Goal: Entertainment & Leisure: Consume media (video, audio)

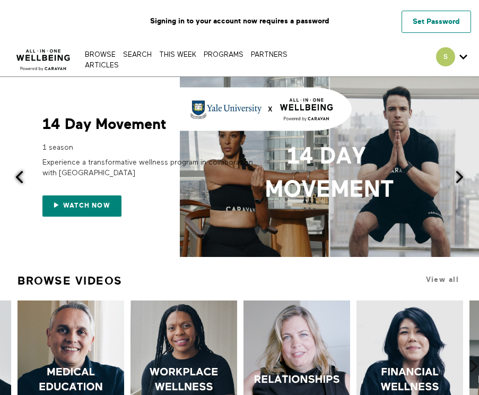
click at [443, 23] on link "Set Password" at bounding box center [437, 22] width 70 height 22
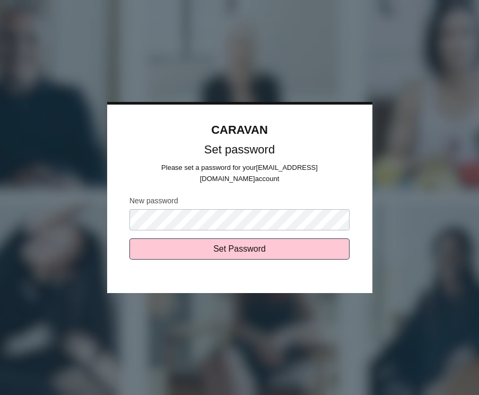
click at [130, 238] on input "Set Password" at bounding box center [240, 248] width 220 height 21
type input "Sending..."
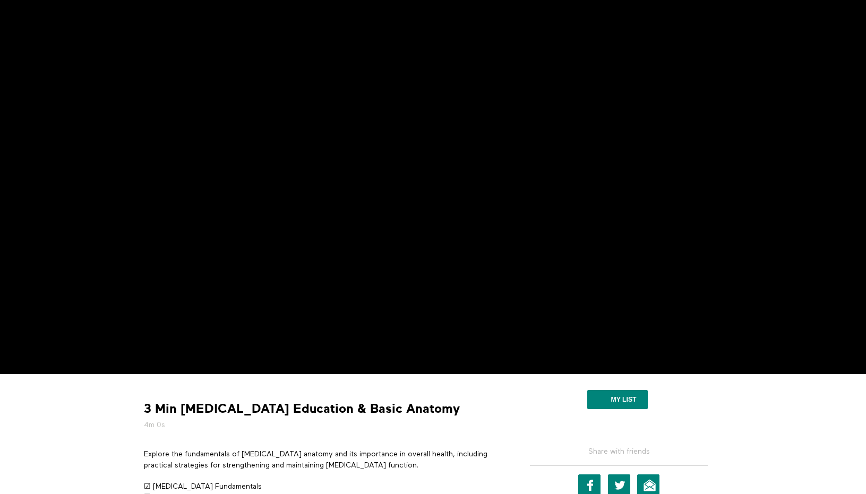
scroll to position [215, 0]
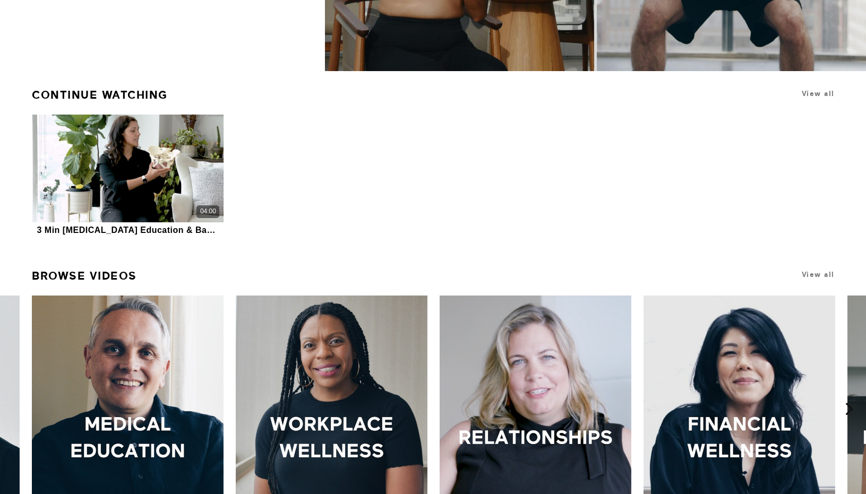
scroll to position [295, 0]
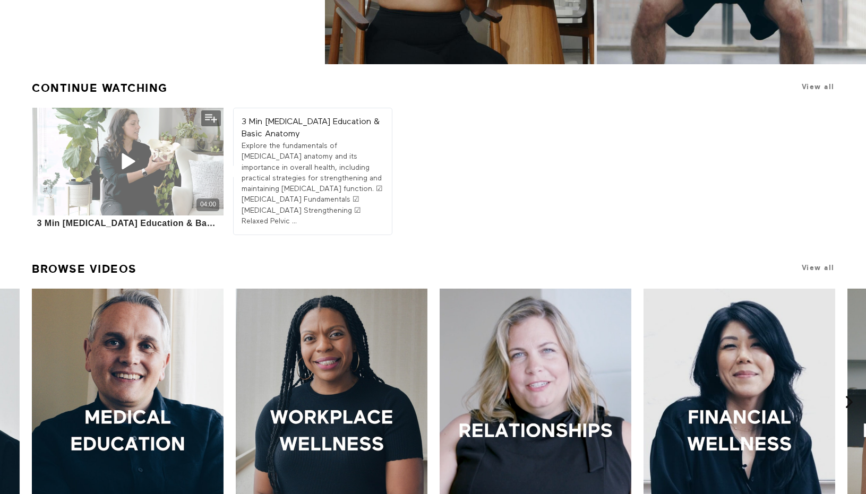
click at [43, 163] on div "04:00" at bounding box center [128, 162] width 192 height 108
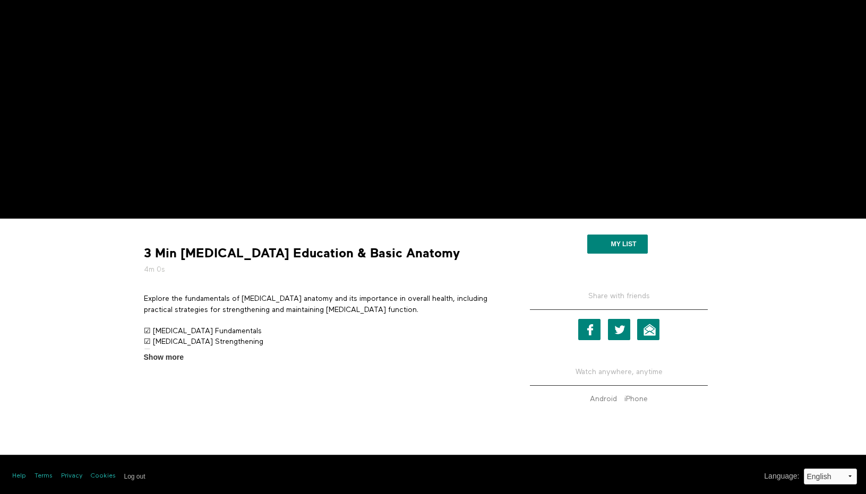
scroll to position [215, 0]
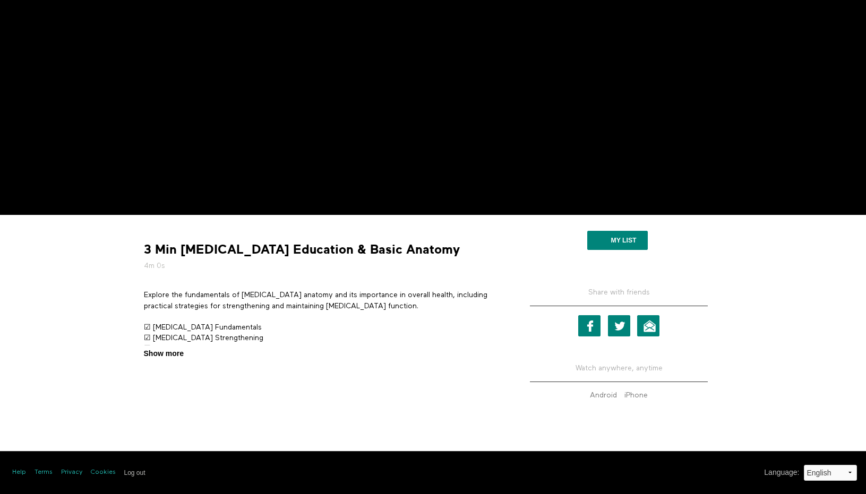
click at [171, 355] on span "Show more" at bounding box center [164, 353] width 40 height 11
click at [0, 0] on input "Show more Show less" at bounding box center [0, 0] width 0 height 0
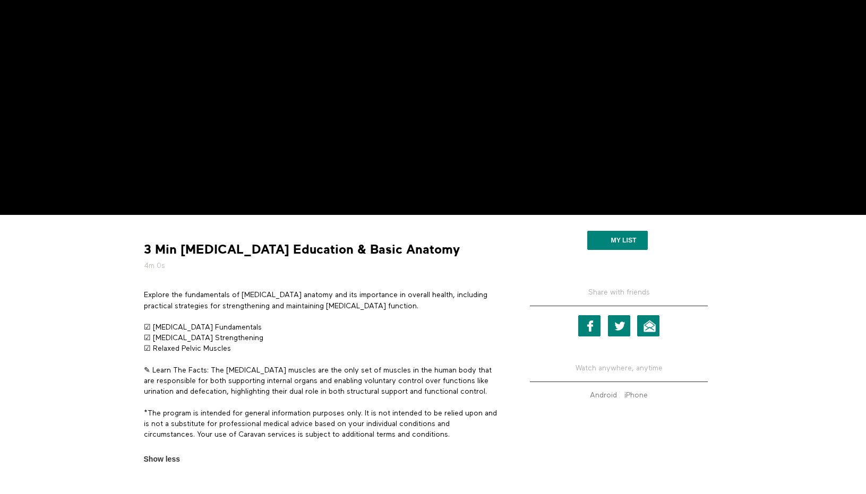
scroll to position [263, 0]
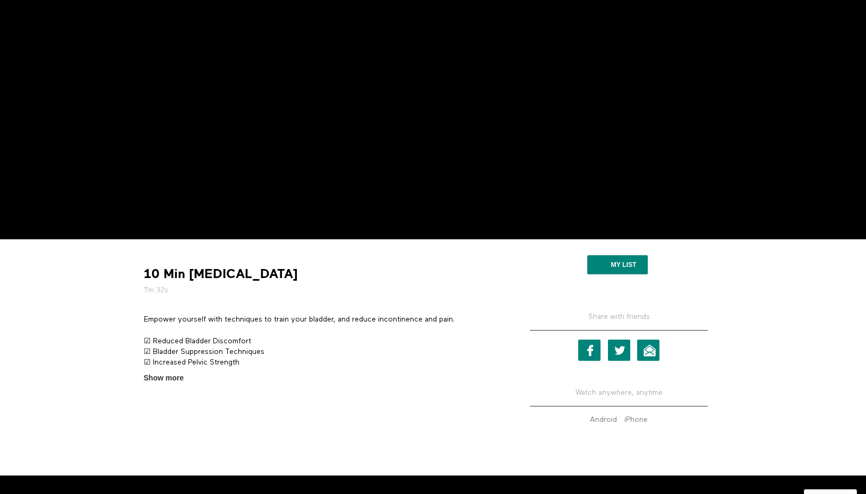
scroll to position [196, 0]
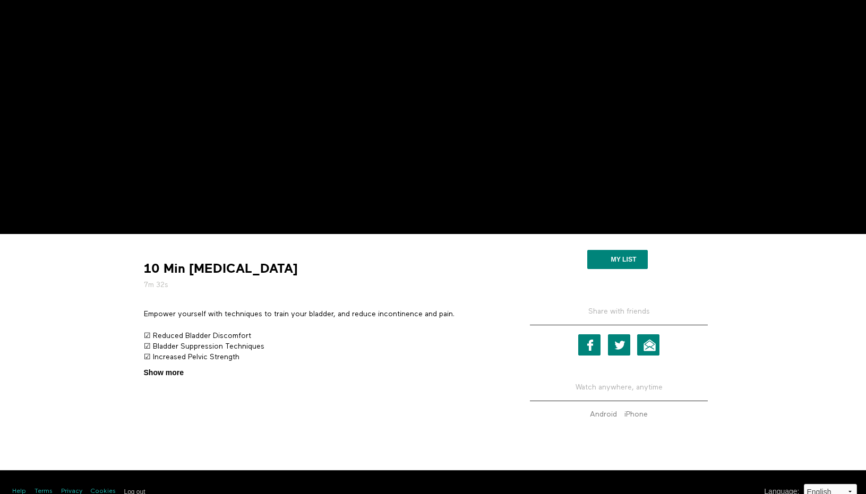
click at [159, 372] on span "Show more" at bounding box center [164, 372] width 40 height 11
click at [0, 0] on input "Show more Show less" at bounding box center [0, 0] width 0 height 0
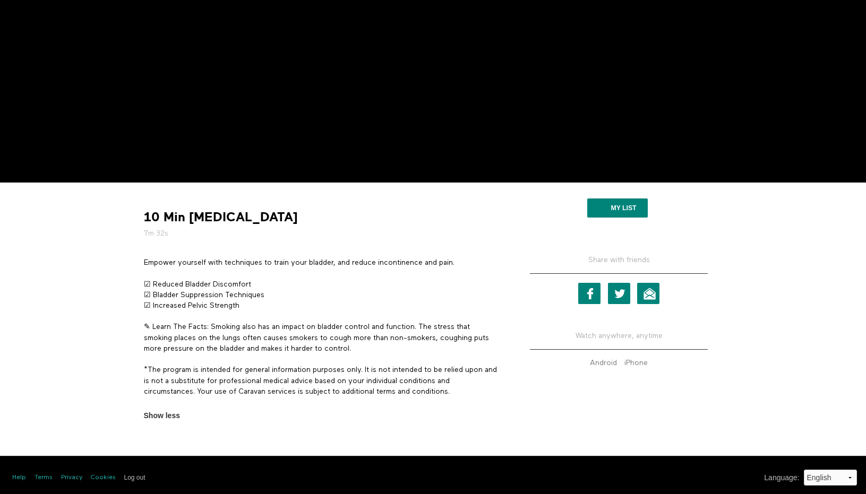
scroll to position [252, 0]
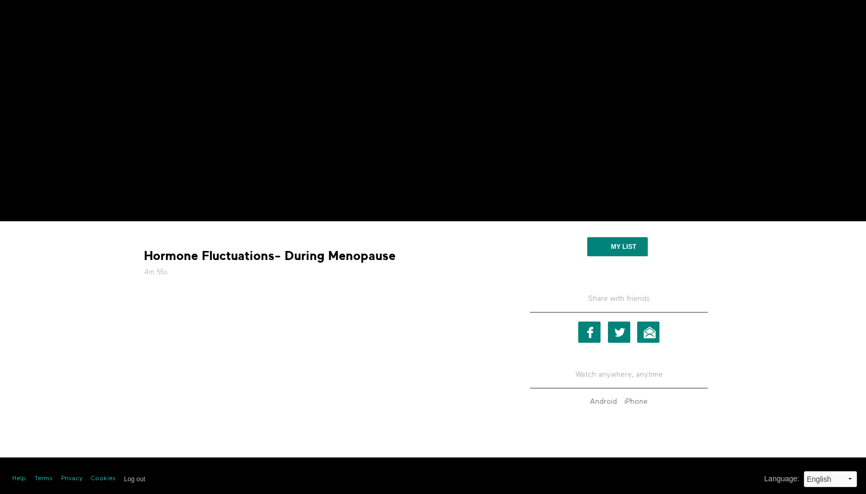
scroll to position [215, 0]
